Goal: Find specific page/section: Find specific page/section

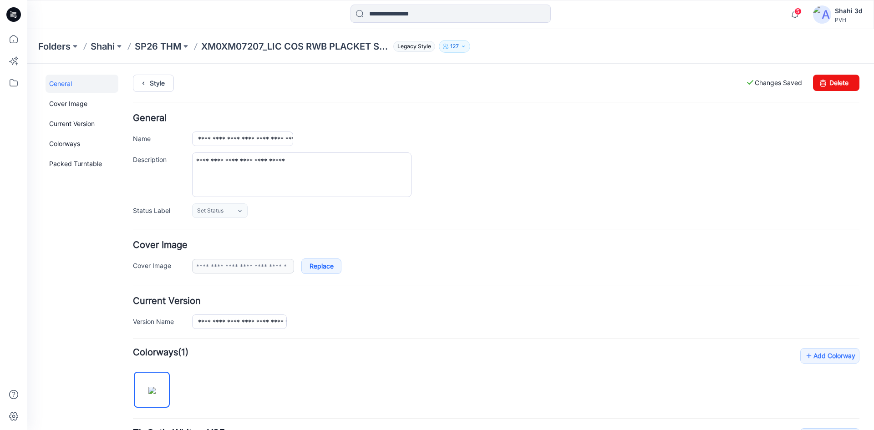
click at [12, 14] on icon at bounding box center [13, 14] width 15 height 15
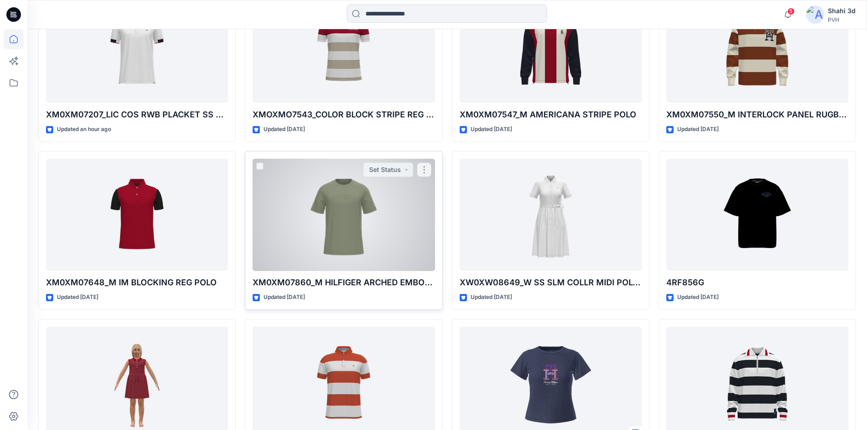
scroll to position [364, 0]
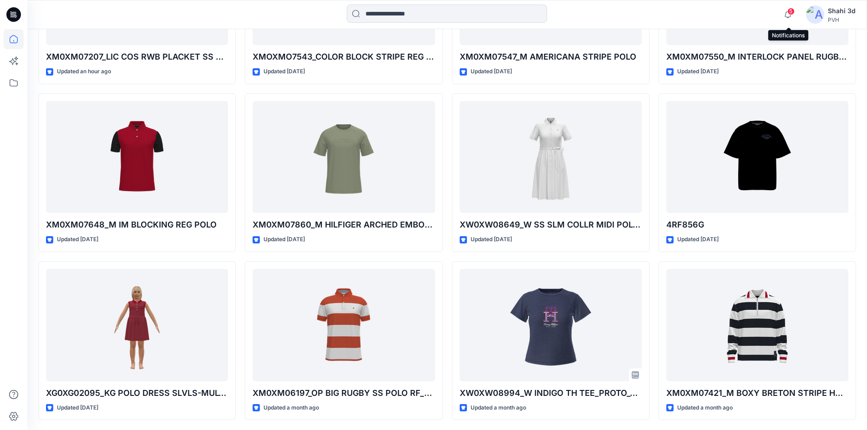
click at [792, 12] on span "5" at bounding box center [790, 11] width 7 height 7
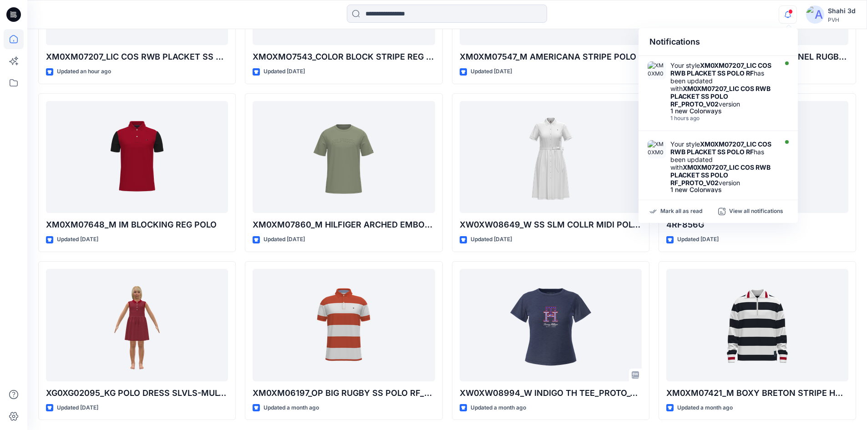
click at [239, 10] on div at bounding box center [447, 15] width 420 height 20
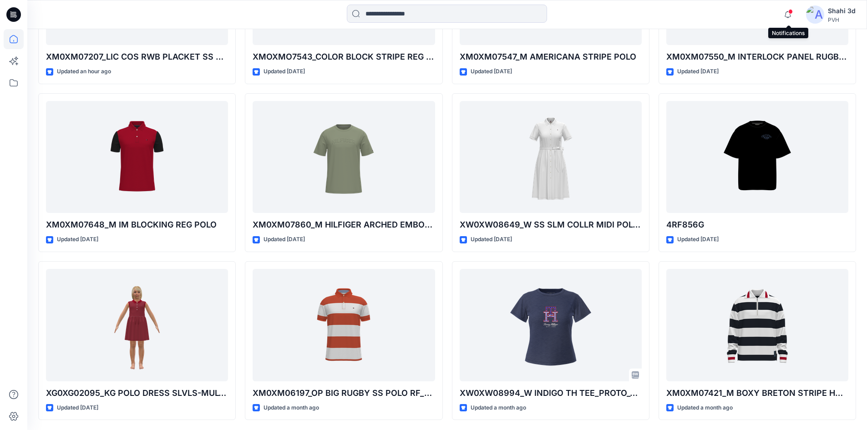
click at [789, 11] on span at bounding box center [790, 11] width 5 height 5
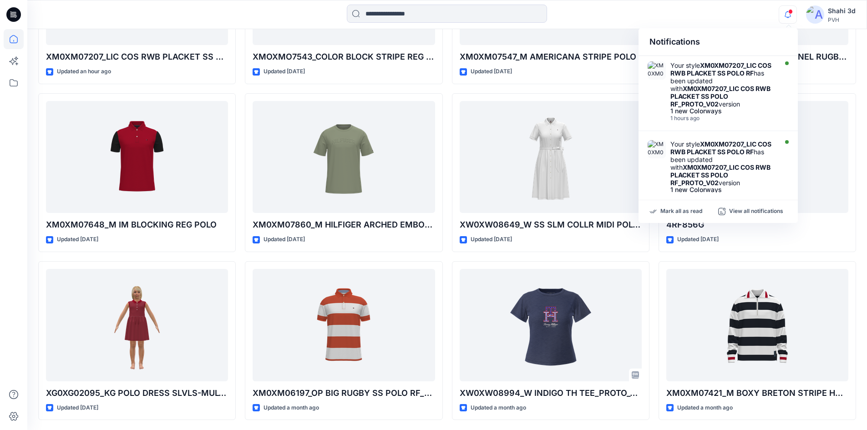
click at [569, 15] on div at bounding box center [447, 15] width 420 height 20
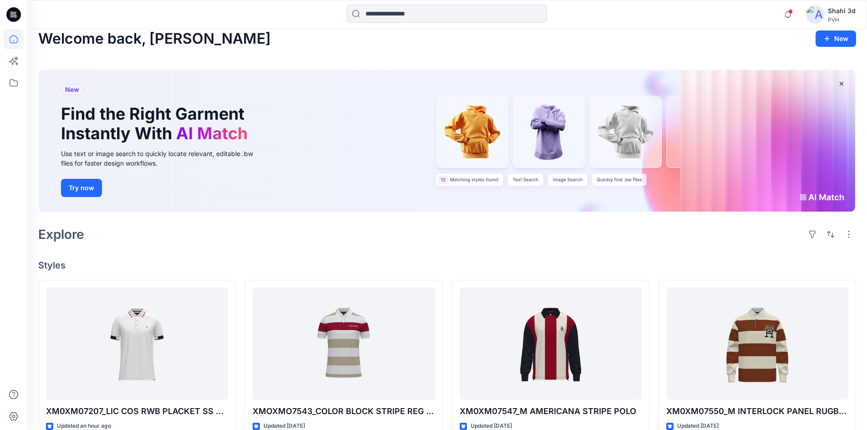
scroll to position [0, 0]
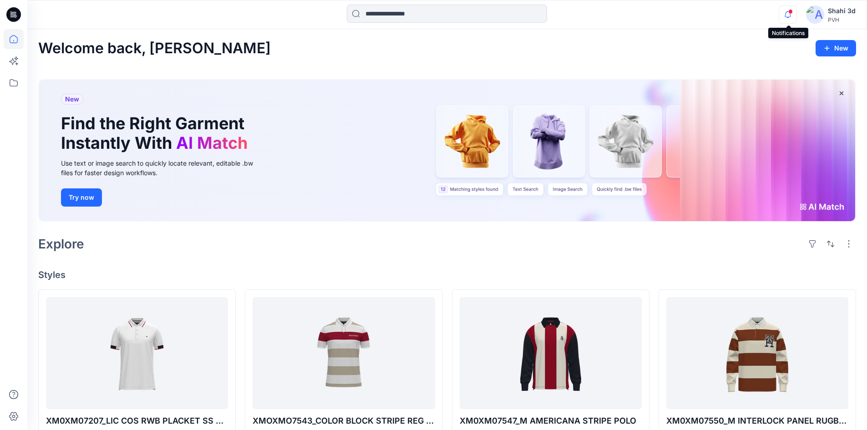
click at [790, 15] on icon "button" at bounding box center [787, 14] width 17 height 18
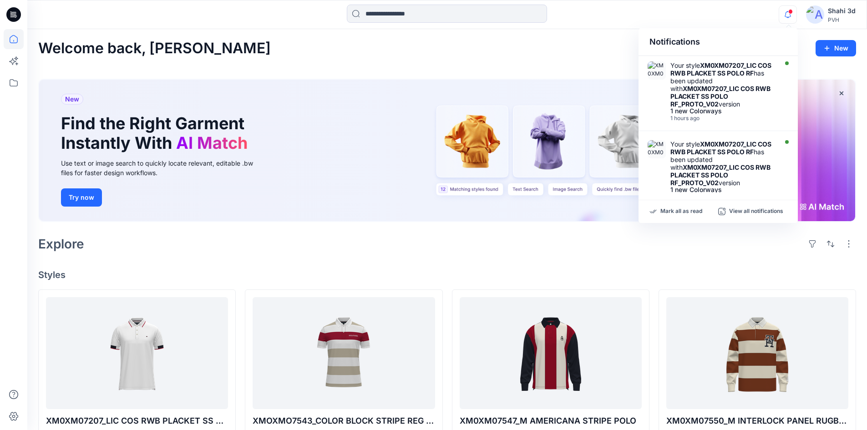
click at [622, 30] on div "Welcome back, [PERSON_NAME] New New Find the Right Garment Instantly With AI Ma…" at bounding box center [447, 428] width 840 height 799
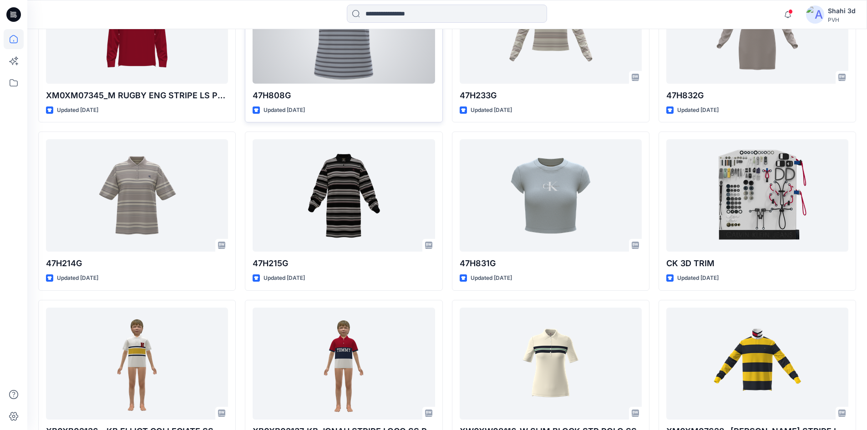
scroll to position [898, 0]
